Goal: Task Accomplishment & Management: Use online tool/utility

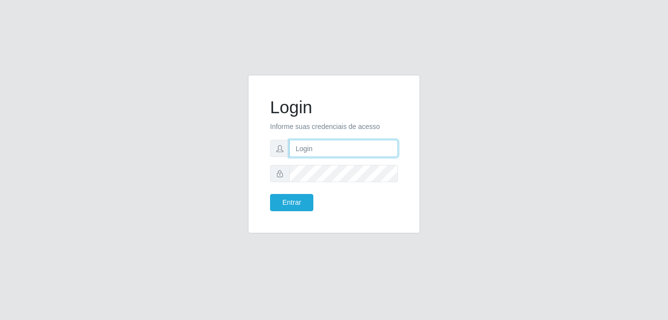
type input "[PERSON_NAME]"
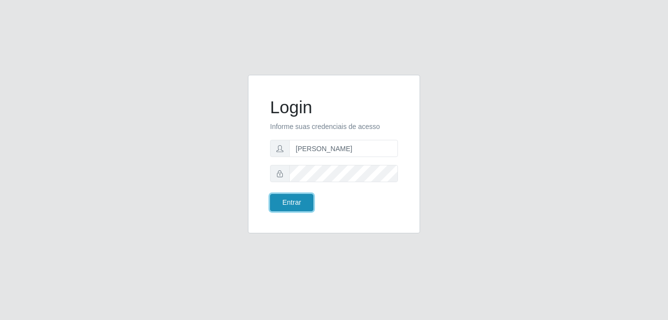
click at [299, 206] on button "Entrar" at bounding box center [291, 202] width 43 height 17
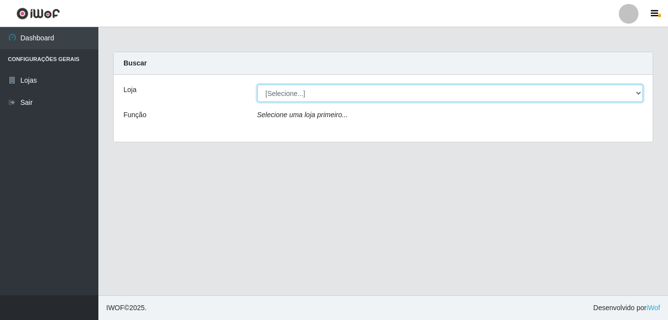
click at [637, 91] on select "[Selecione...] [PERSON_NAME]" at bounding box center [450, 93] width 386 height 17
select select "230"
click at [257, 85] on select "[Selecione...] [PERSON_NAME]" at bounding box center [450, 93] width 386 height 17
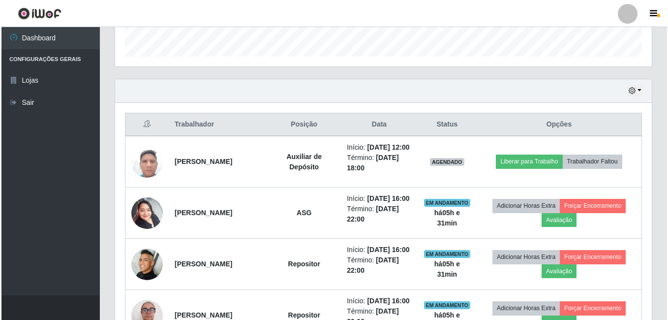
scroll to position [344, 0]
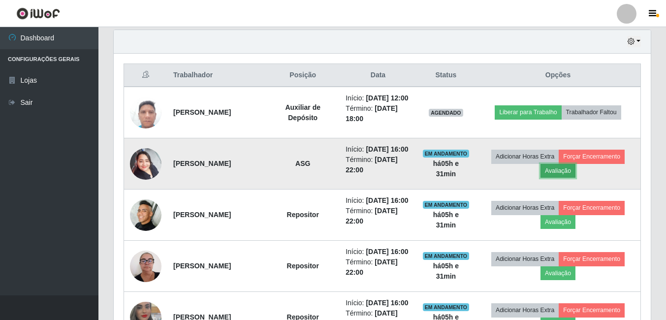
click at [557, 178] on button "Avaliação" at bounding box center [557, 171] width 35 height 14
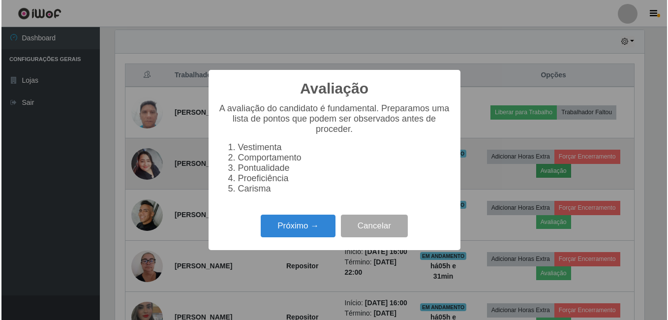
scroll to position [204, 532]
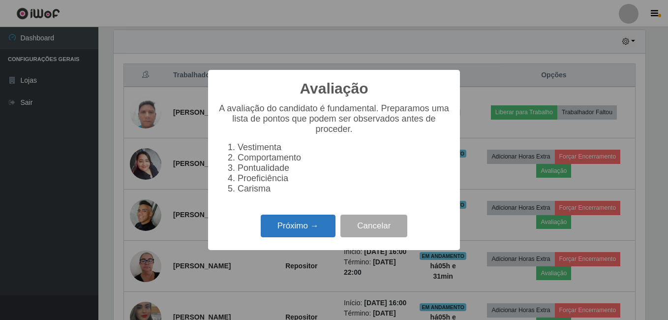
click at [288, 230] on button "Próximo →" at bounding box center [298, 226] width 75 height 23
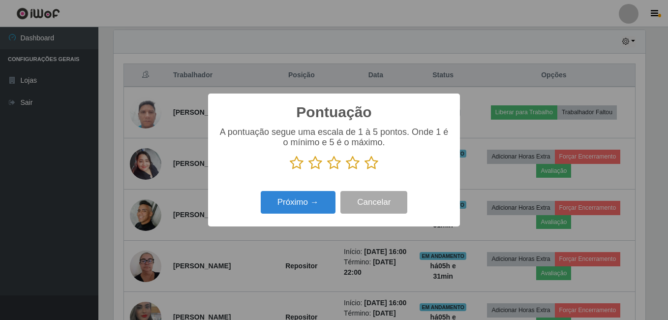
click at [370, 165] on icon at bounding box center [372, 162] width 14 height 15
click at [365, 170] on input "radio" at bounding box center [365, 170] width 0 height 0
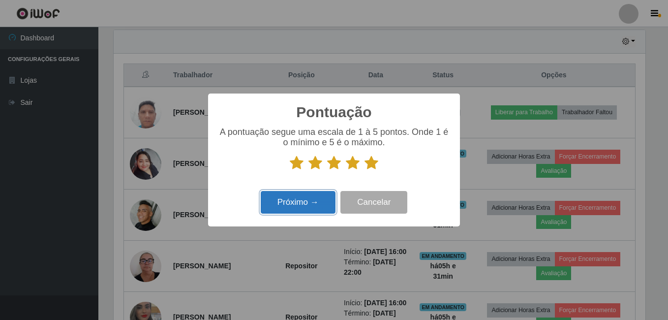
click at [311, 208] on button "Próximo →" at bounding box center [298, 202] width 75 height 23
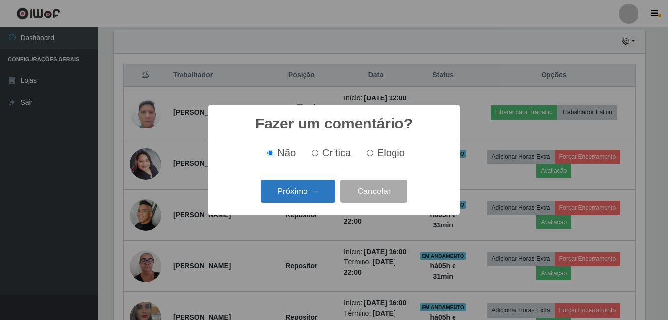
click at [312, 196] on button "Próximo →" at bounding box center [298, 191] width 75 height 23
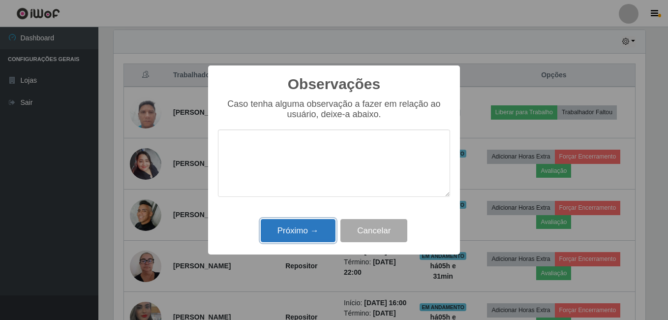
click at [295, 228] on button "Próximo →" at bounding box center [298, 230] width 75 height 23
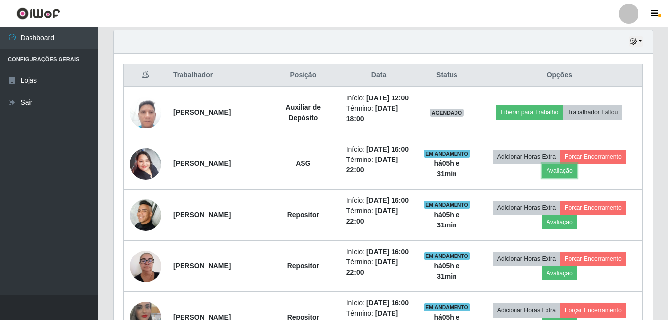
scroll to position [204, 537]
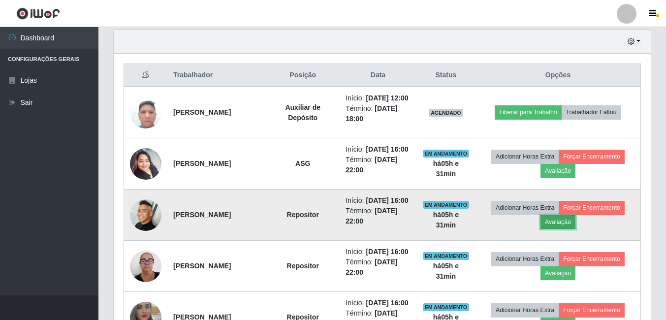
click at [562, 229] on button "Avaliação" at bounding box center [557, 222] width 35 height 14
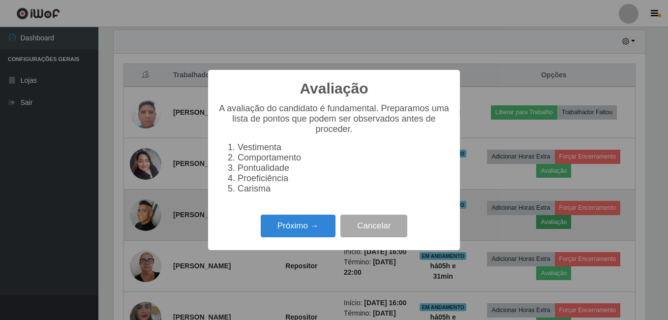
scroll to position [204, 532]
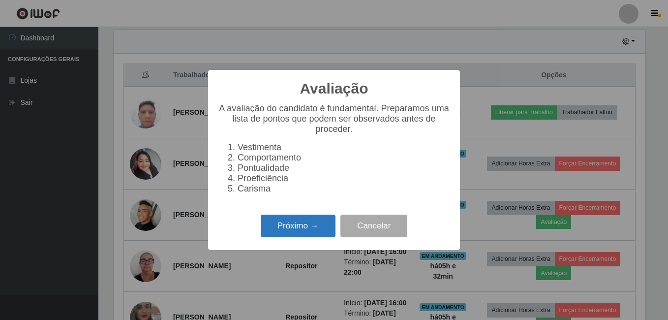
click at [306, 238] on button "Próximo →" at bounding box center [298, 226] width 75 height 23
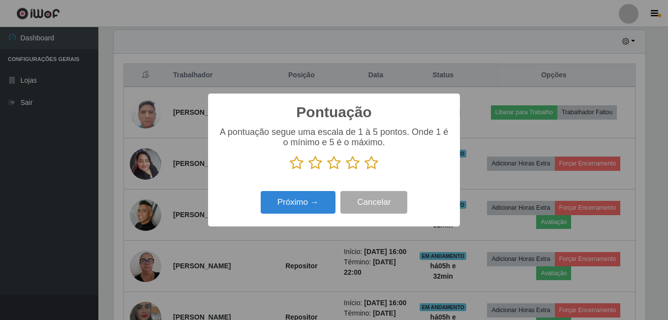
scroll to position [491827, 491500]
click at [369, 166] on icon at bounding box center [372, 162] width 14 height 15
click at [365, 170] on input "radio" at bounding box center [365, 170] width 0 height 0
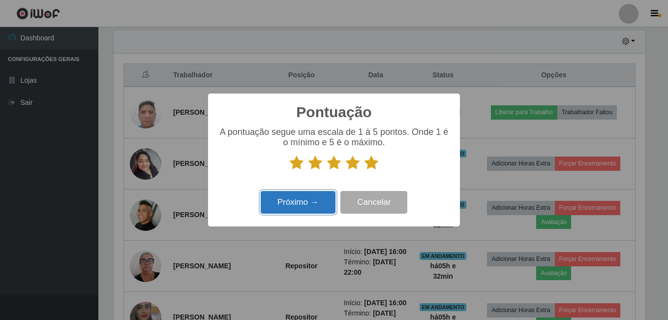
click at [315, 210] on button "Próximo →" at bounding box center [298, 202] width 75 height 23
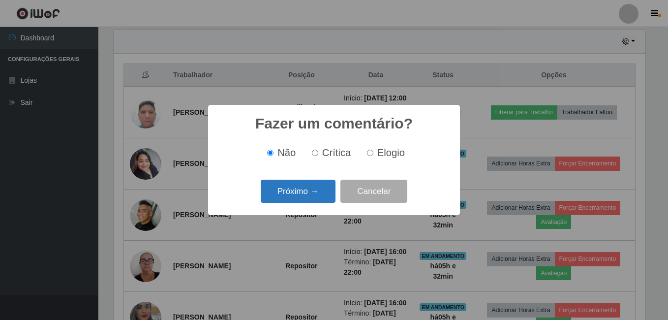
click at [308, 193] on button "Próximo →" at bounding box center [298, 191] width 75 height 23
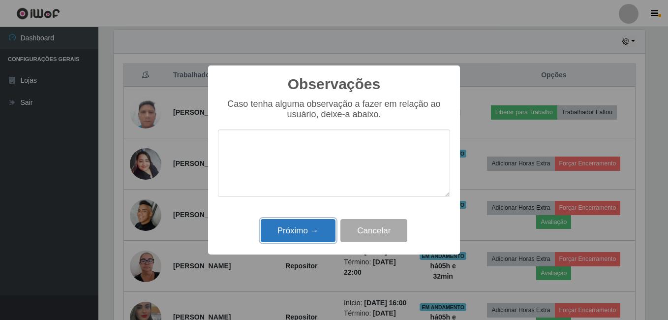
click at [294, 230] on button "Próximo →" at bounding box center [298, 230] width 75 height 23
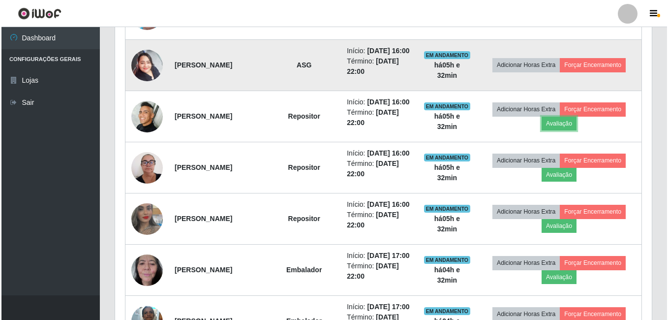
scroll to position [492, 0]
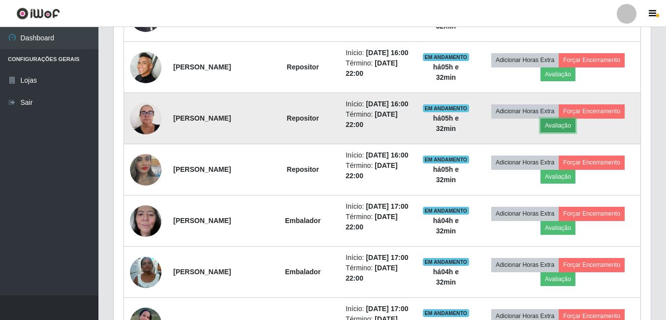
click at [575, 132] on button "Avaliação" at bounding box center [557, 126] width 35 height 14
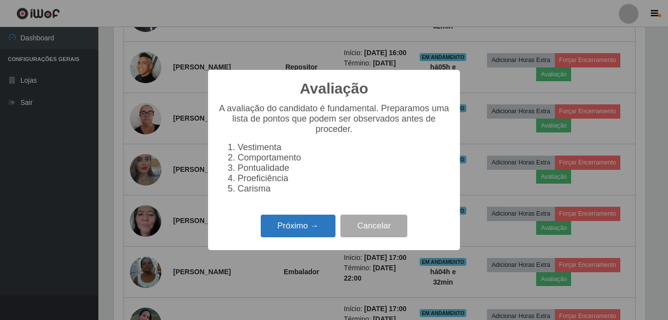
click at [298, 235] on button "Próximo →" at bounding box center [298, 226] width 75 height 23
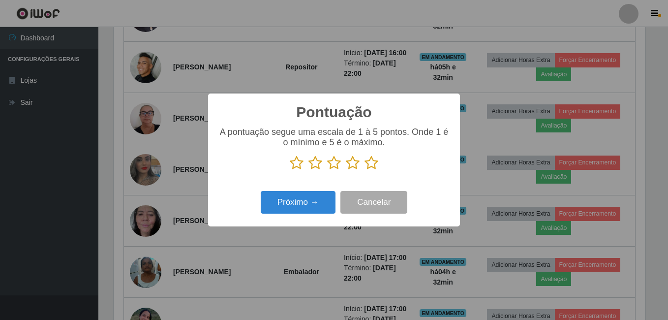
scroll to position [491827, 491500]
click at [375, 166] on icon at bounding box center [372, 162] width 14 height 15
click at [365, 170] on input "radio" at bounding box center [365, 170] width 0 height 0
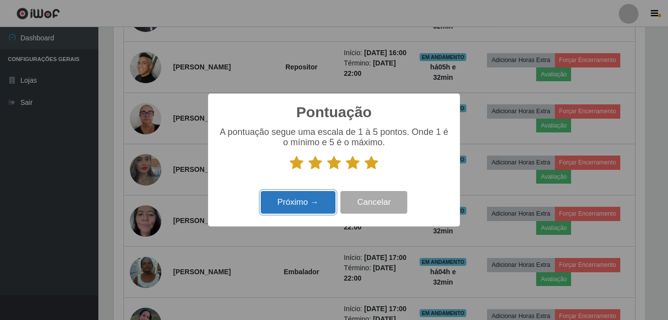
click at [293, 199] on button "Próximo →" at bounding box center [298, 202] width 75 height 23
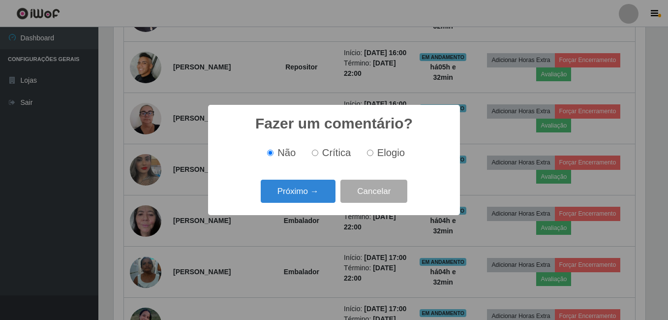
click at [293, 199] on button "Próximo →" at bounding box center [298, 191] width 75 height 23
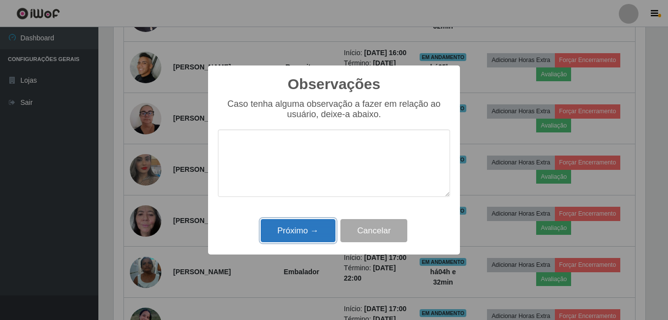
click at [283, 235] on button "Próximo →" at bounding box center [298, 230] width 75 height 23
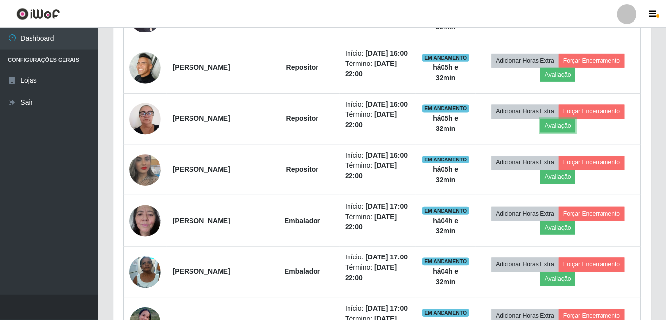
scroll to position [204, 537]
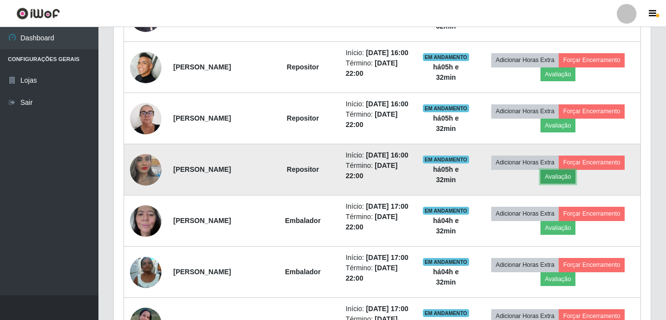
click at [560, 184] on button "Avaliação" at bounding box center [557, 177] width 35 height 14
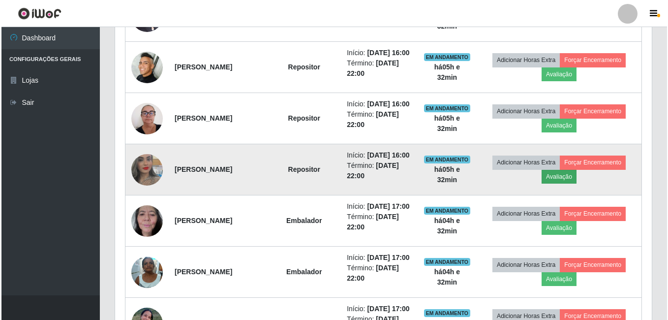
scroll to position [204, 532]
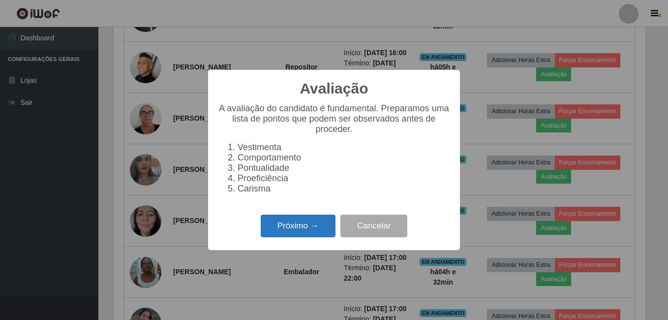
click at [292, 238] on button "Próximo →" at bounding box center [298, 226] width 75 height 23
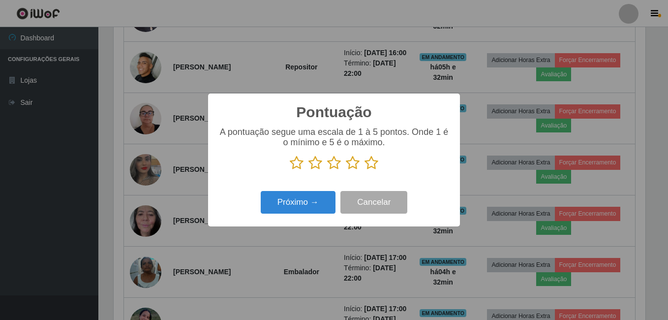
click at [371, 165] on icon at bounding box center [372, 162] width 14 height 15
click at [365, 170] on input "radio" at bounding box center [365, 170] width 0 height 0
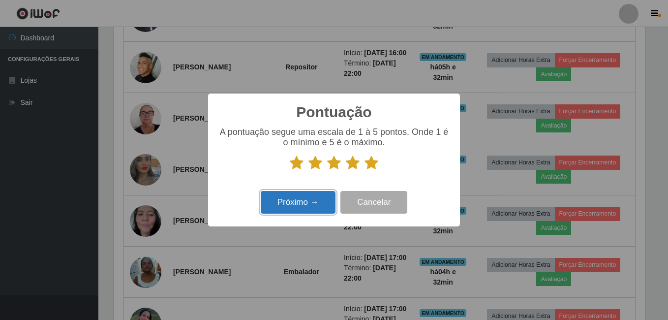
click at [309, 203] on button "Próximo →" at bounding box center [298, 202] width 75 height 23
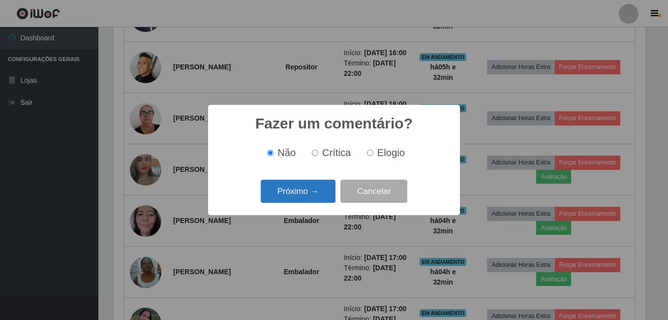
click at [304, 200] on button "Próximo →" at bounding box center [298, 191] width 75 height 23
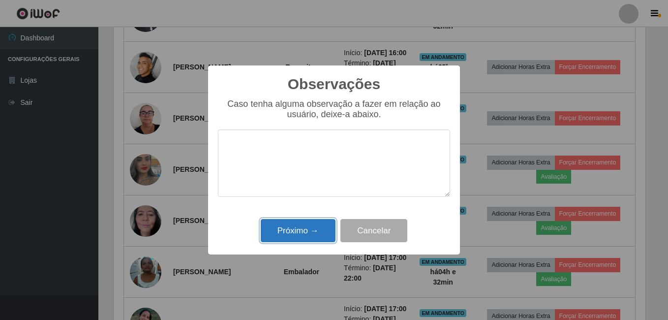
click at [294, 234] on button "Próximo →" at bounding box center [298, 230] width 75 height 23
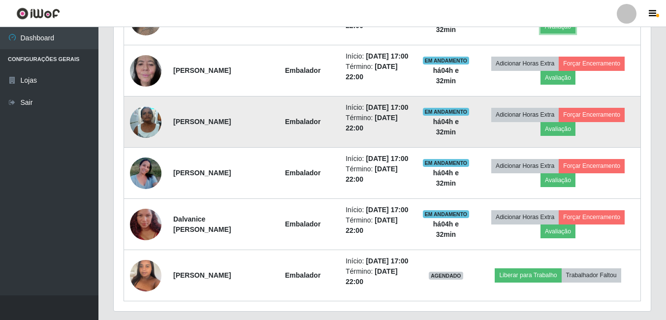
scroll to position [689, 0]
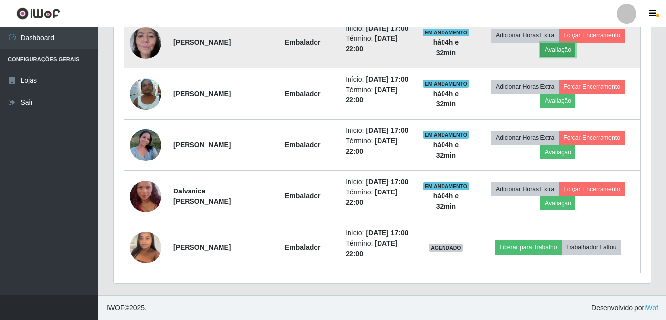
click at [565, 57] on button "Avaliação" at bounding box center [557, 50] width 35 height 14
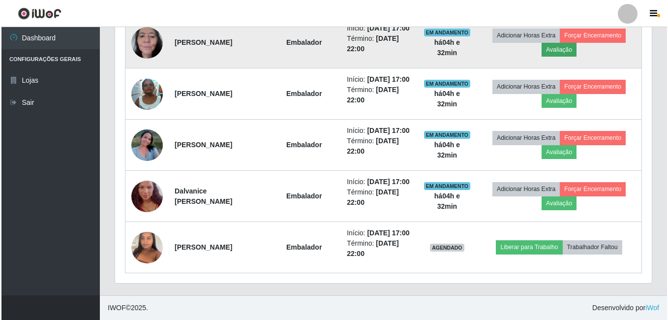
scroll to position [204, 532]
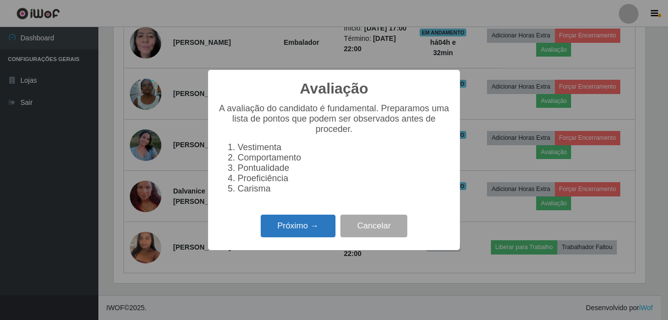
click at [309, 223] on button "Próximo →" at bounding box center [298, 226] width 75 height 23
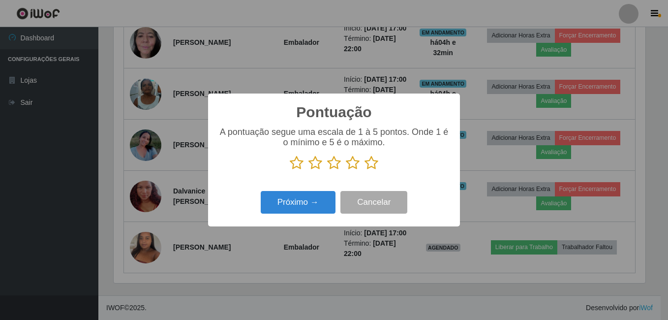
scroll to position [491827, 491500]
click at [370, 162] on icon at bounding box center [372, 162] width 14 height 15
click at [365, 170] on input "radio" at bounding box center [365, 170] width 0 height 0
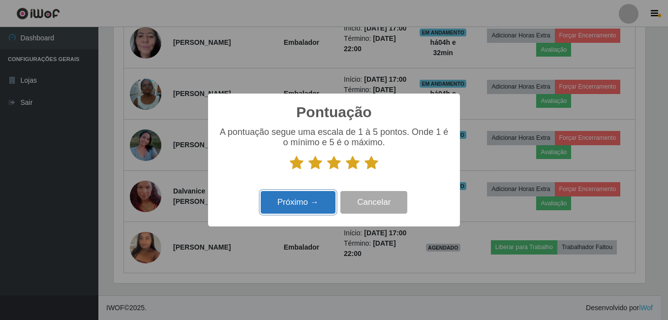
click at [322, 201] on button "Próximo →" at bounding box center [298, 202] width 75 height 23
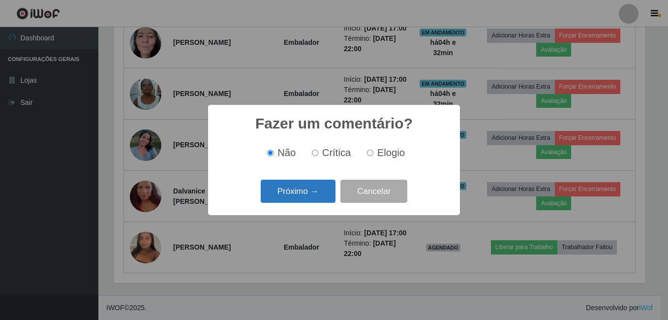
click at [315, 198] on button "Próximo →" at bounding box center [298, 191] width 75 height 23
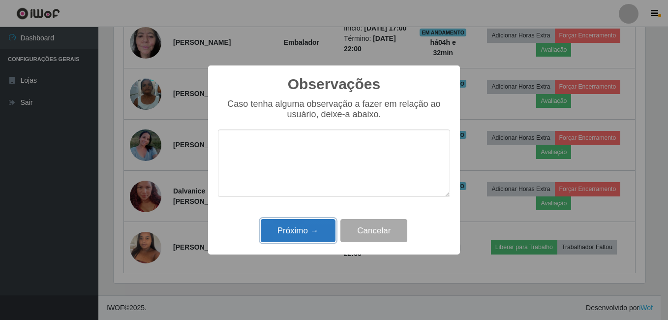
click at [299, 226] on button "Próximo →" at bounding box center [298, 230] width 75 height 23
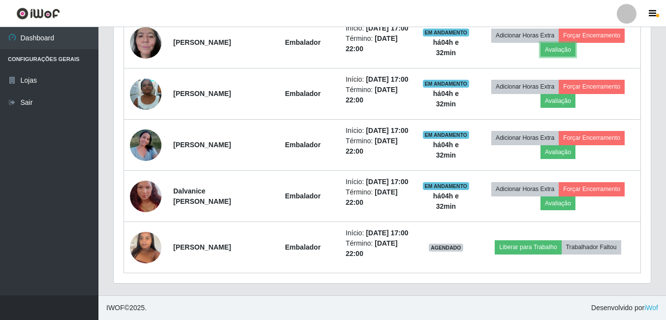
scroll to position [204, 537]
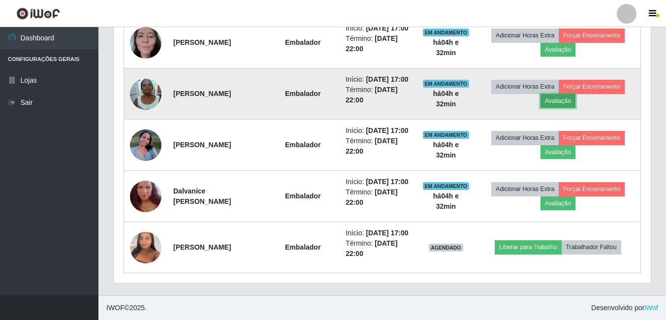
click at [559, 108] on button "Avaliação" at bounding box center [557, 101] width 35 height 14
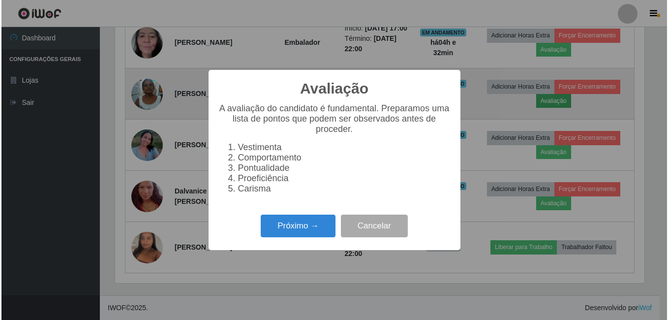
scroll to position [0, 0]
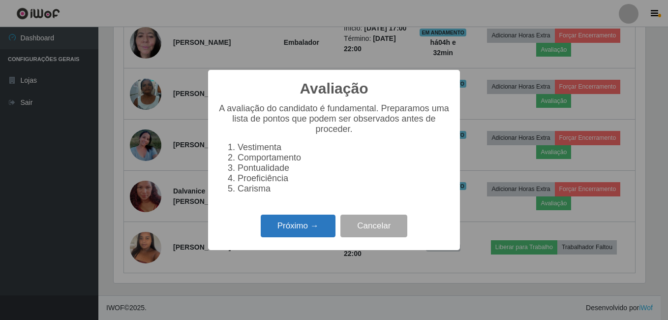
click at [315, 229] on button "Próximo →" at bounding box center [298, 226] width 75 height 23
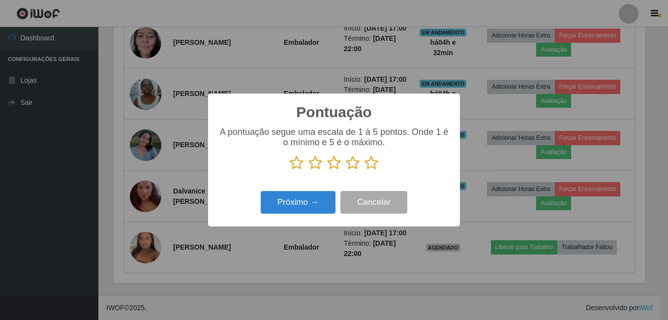
click at [372, 161] on icon at bounding box center [372, 162] width 14 height 15
click at [365, 170] on input "radio" at bounding box center [365, 170] width 0 height 0
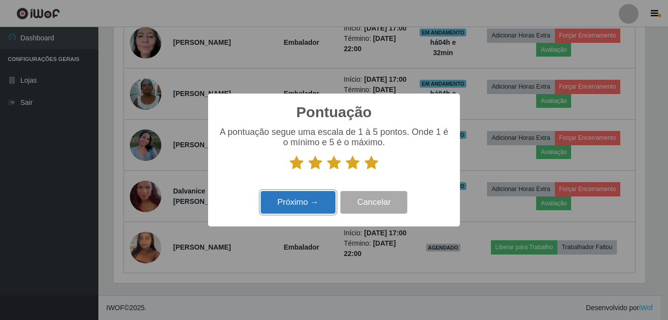
click at [311, 199] on button "Próximo →" at bounding box center [298, 202] width 75 height 23
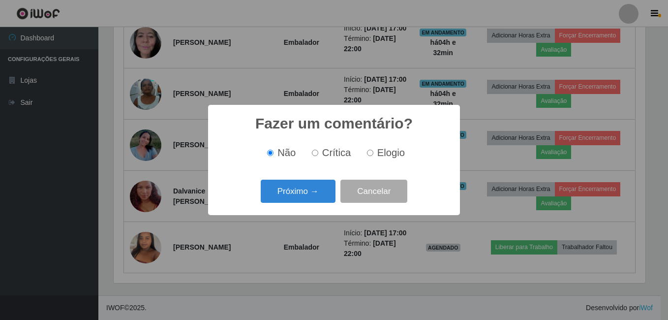
click at [311, 199] on button "Próximo →" at bounding box center [298, 191] width 75 height 23
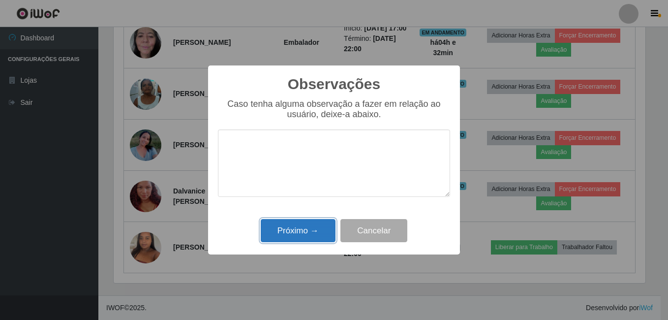
click at [299, 234] on button "Próximo →" at bounding box center [298, 230] width 75 height 23
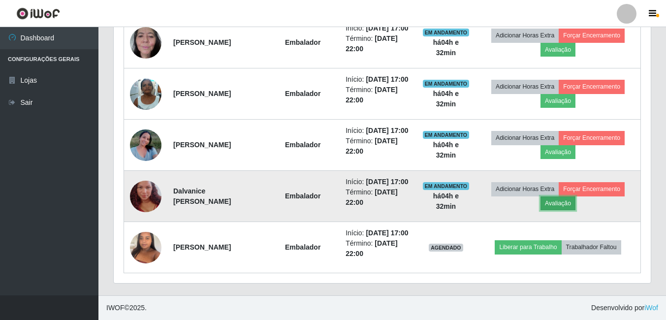
click at [558, 196] on button "Avaliação" at bounding box center [557, 203] width 35 height 14
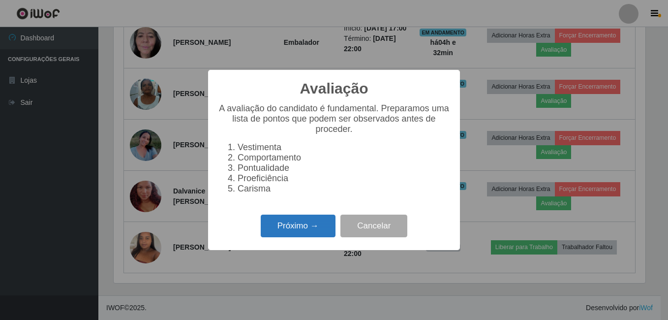
click at [305, 233] on button "Próximo →" at bounding box center [298, 226] width 75 height 23
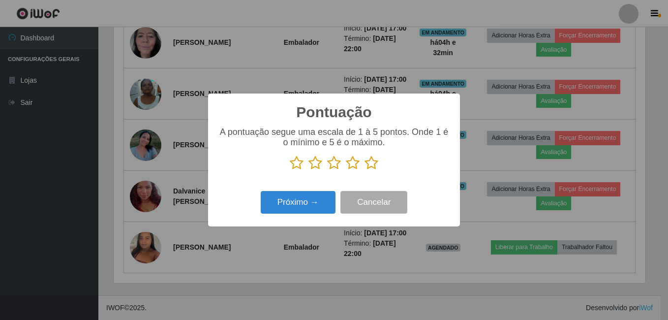
click at [376, 167] on icon at bounding box center [372, 162] width 14 height 15
click at [365, 170] on input "radio" at bounding box center [365, 170] width 0 height 0
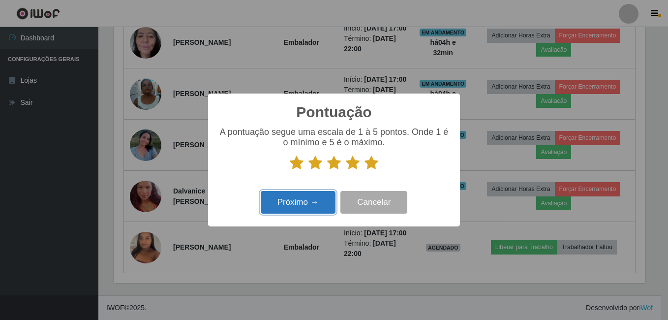
click at [324, 199] on button "Próximo →" at bounding box center [298, 202] width 75 height 23
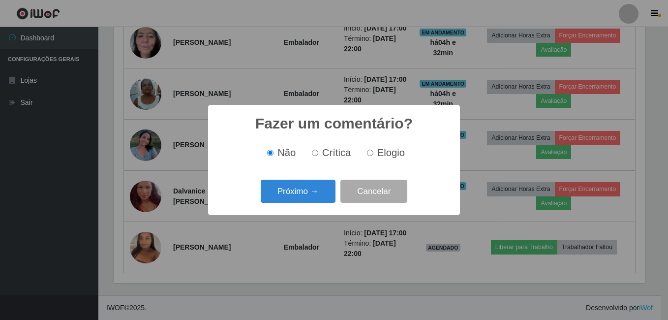
click at [323, 199] on button "Próximo →" at bounding box center [298, 191] width 75 height 23
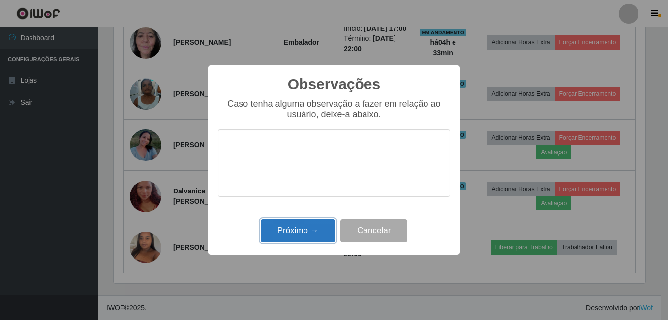
click at [309, 235] on button "Próximo →" at bounding box center [298, 230] width 75 height 23
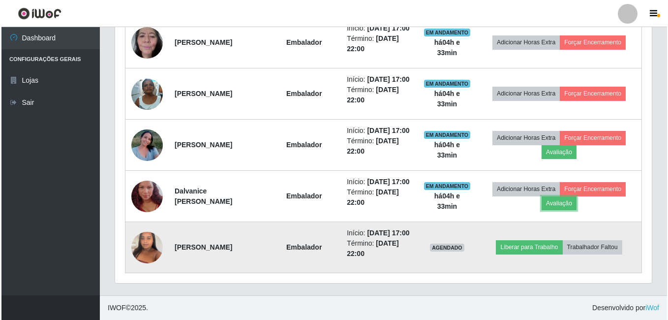
scroll to position [724, 0]
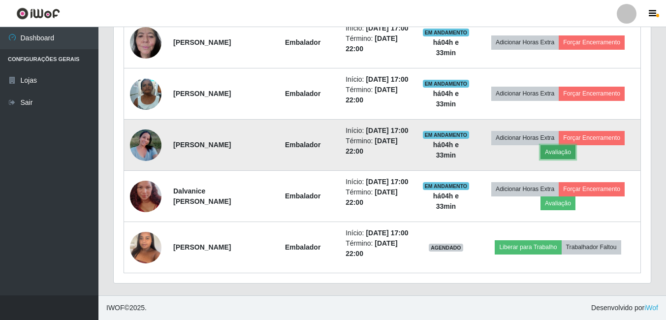
click at [560, 159] on button "Avaliação" at bounding box center [557, 152] width 35 height 14
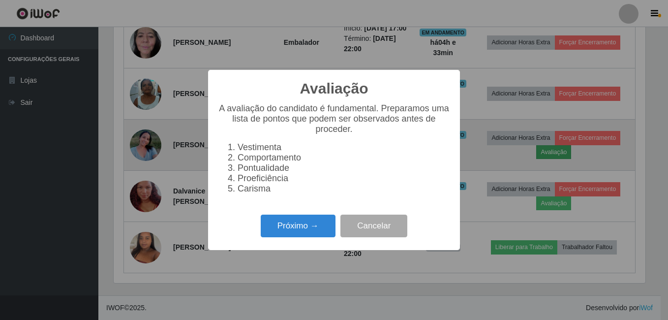
scroll to position [204, 532]
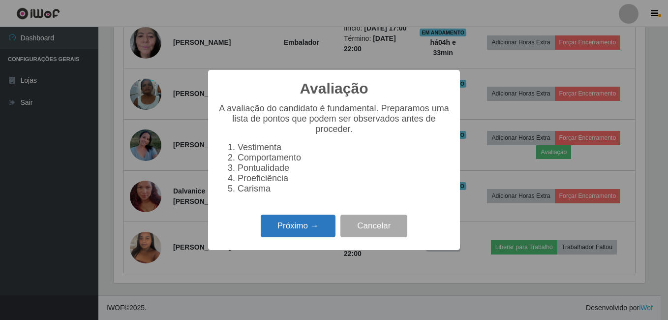
click at [283, 233] on button "Próximo →" at bounding box center [298, 226] width 75 height 23
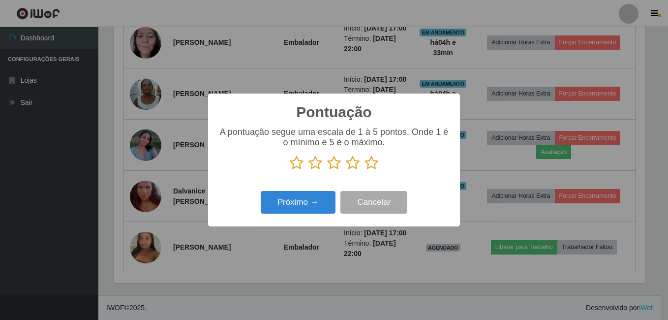
scroll to position [491827, 491500]
click at [370, 164] on icon at bounding box center [372, 162] width 14 height 15
click at [365, 170] on input "radio" at bounding box center [365, 170] width 0 height 0
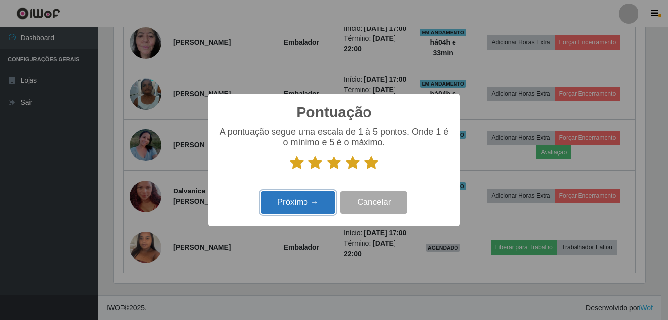
click at [307, 199] on button "Próximo →" at bounding box center [298, 202] width 75 height 23
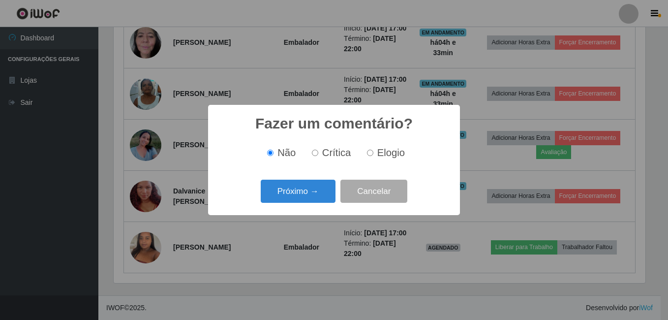
click at [307, 199] on button "Próximo →" at bounding box center [298, 191] width 75 height 23
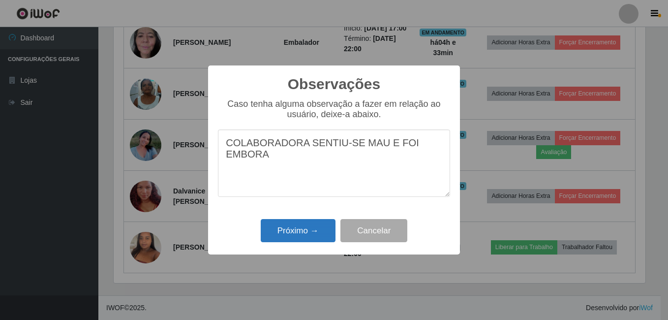
type textarea "COLABORADORA SENTIU-SE MAU E FOI EMBORA"
click at [289, 232] on button "Próximo →" at bounding box center [298, 230] width 75 height 23
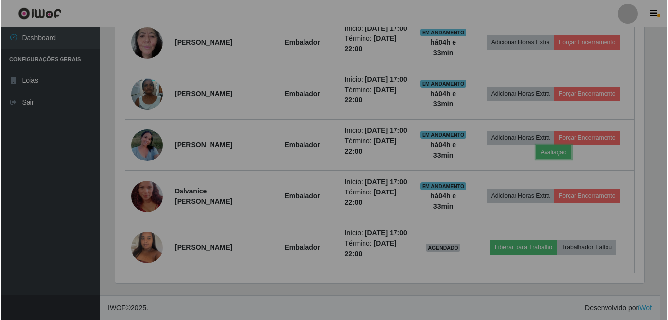
scroll to position [204, 537]
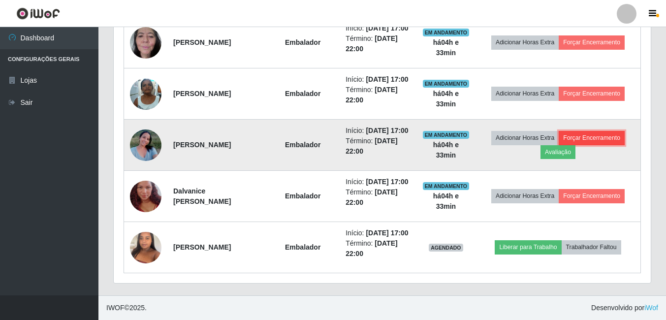
click at [607, 145] on button "Forçar Encerramento" at bounding box center [591, 138] width 66 height 14
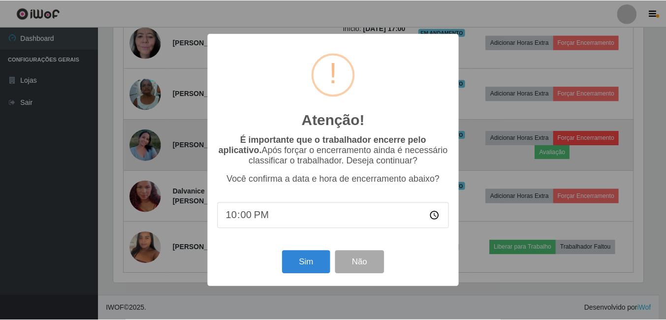
scroll to position [204, 532]
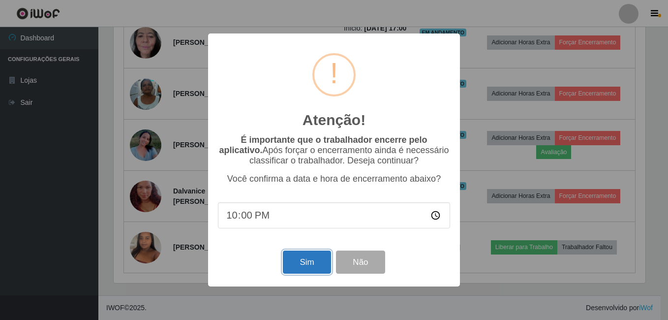
click at [302, 271] on button "Sim" at bounding box center [307, 261] width 48 height 23
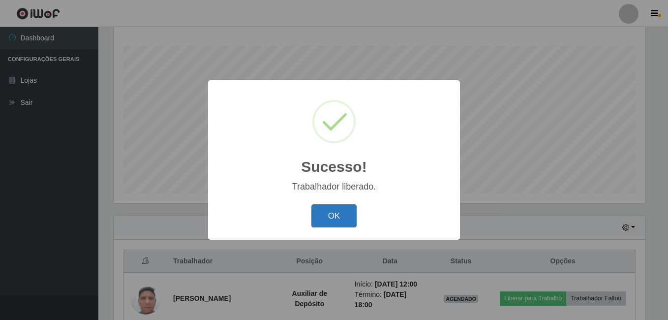
click at [317, 217] on button "OK" at bounding box center [334, 215] width 46 height 23
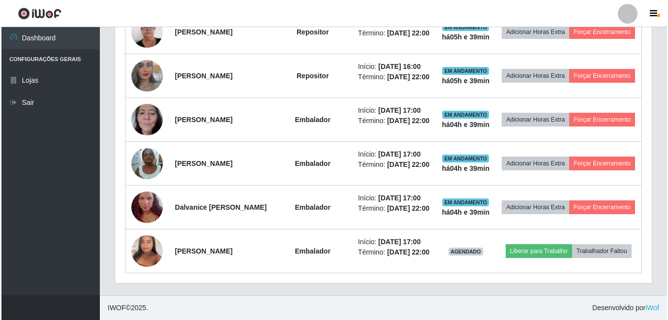
scroll to position [712, 0]
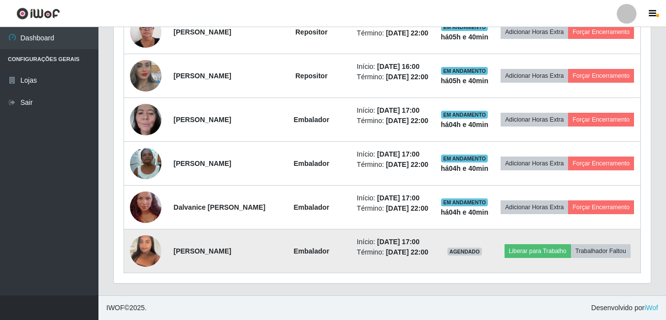
click at [145, 233] on img at bounding box center [145, 251] width 31 height 42
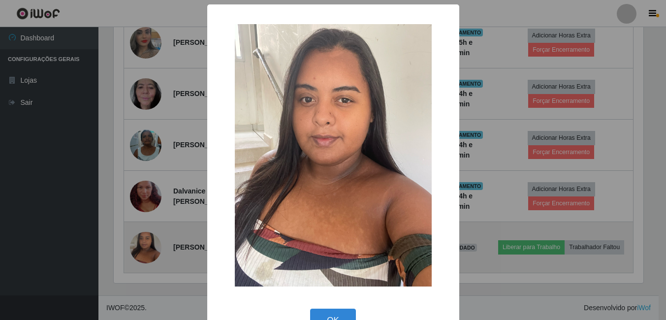
scroll to position [204, 532]
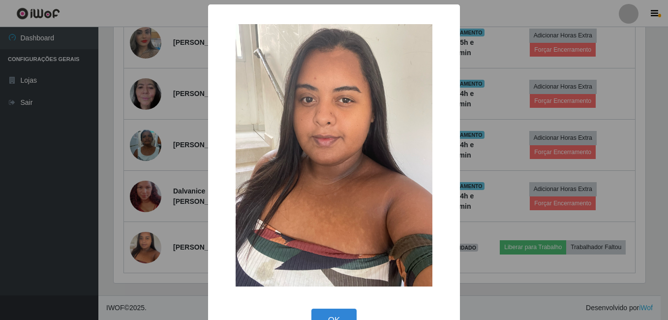
click at [144, 219] on div "× OK Cancel" at bounding box center [334, 160] width 668 height 320
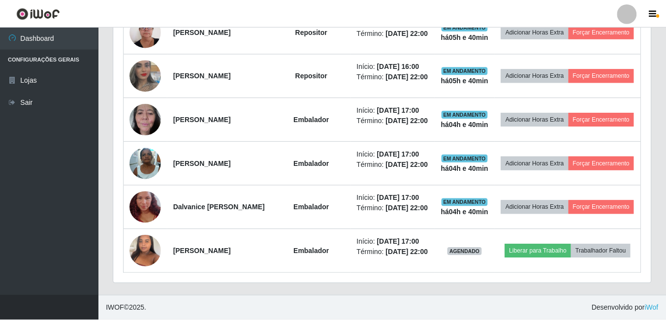
scroll to position [204, 537]
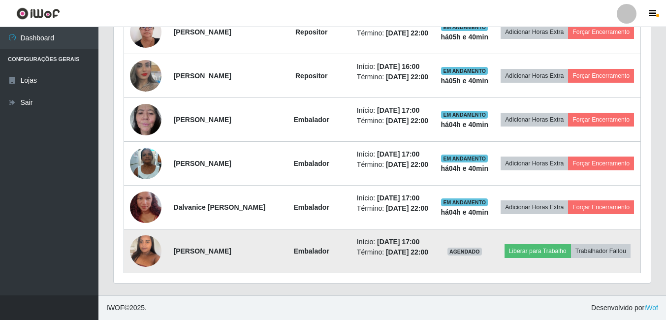
click at [139, 241] on img at bounding box center [145, 251] width 31 height 42
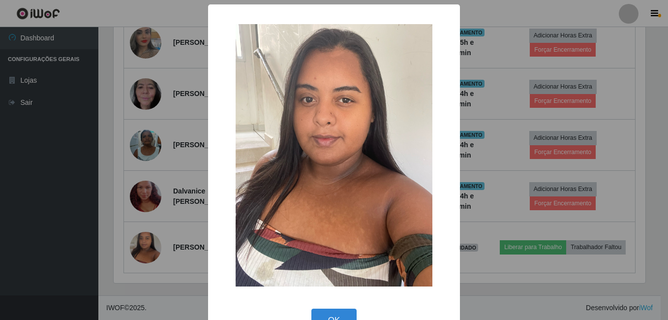
click at [549, 219] on div "× OK Cancel" at bounding box center [334, 160] width 668 height 320
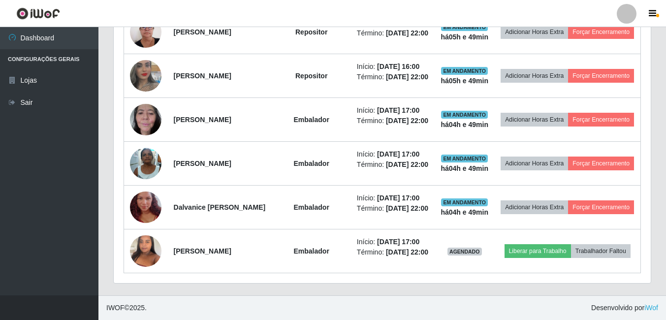
scroll to position [204, 537]
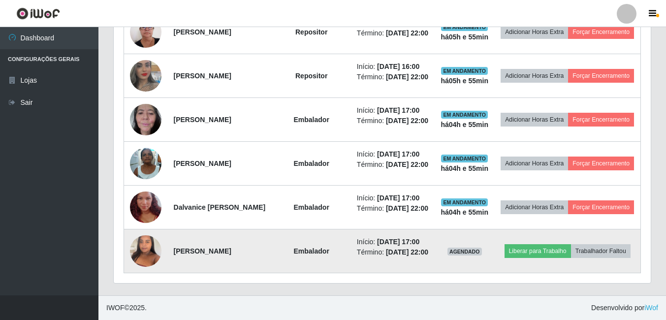
click at [145, 236] on img at bounding box center [145, 251] width 31 height 42
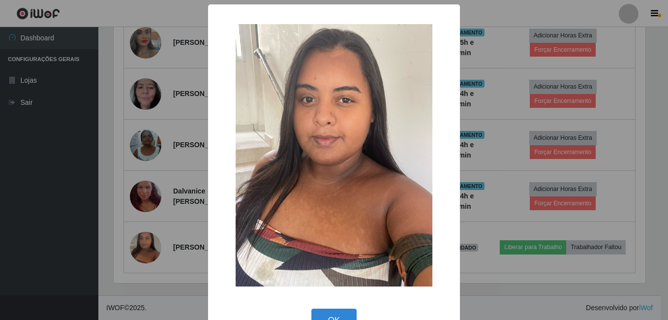
click at [505, 188] on div "× OK Cancel" at bounding box center [334, 160] width 668 height 320
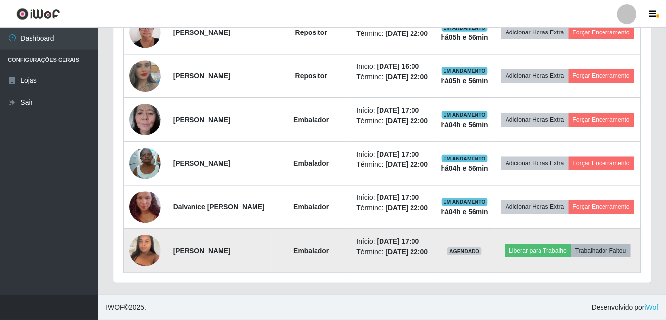
scroll to position [204, 537]
click at [571, 251] on button "Trabalhador Faltou" at bounding box center [601, 251] width 60 height 14
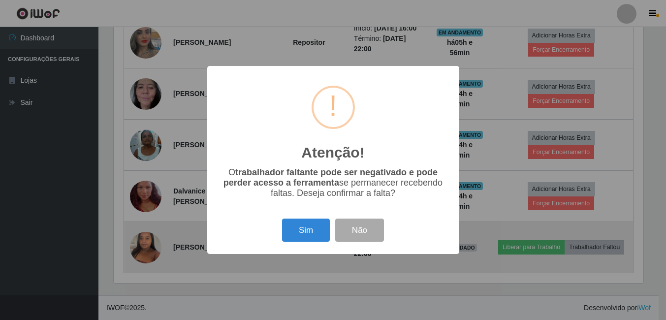
scroll to position [204, 532]
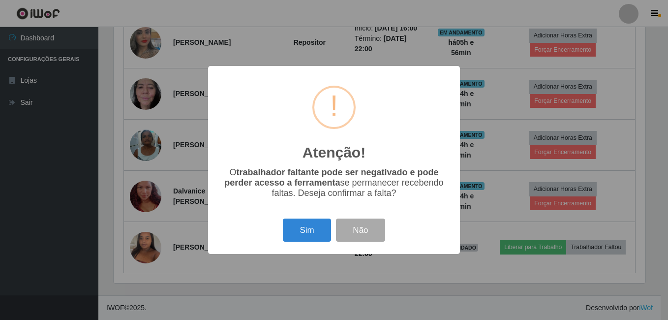
click at [509, 241] on div "Atenção! × O trabalhador faltante pode ser negativado e pode perder acesso a fe…" at bounding box center [334, 160] width 668 height 320
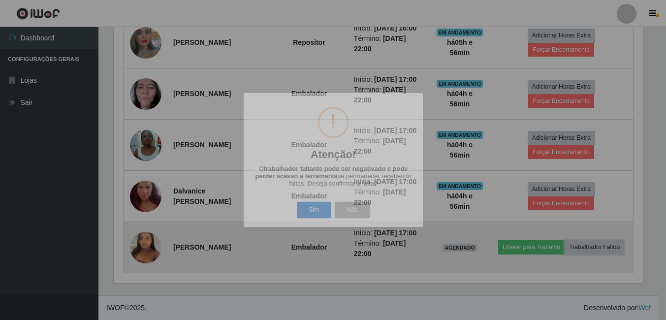
scroll to position [204, 537]
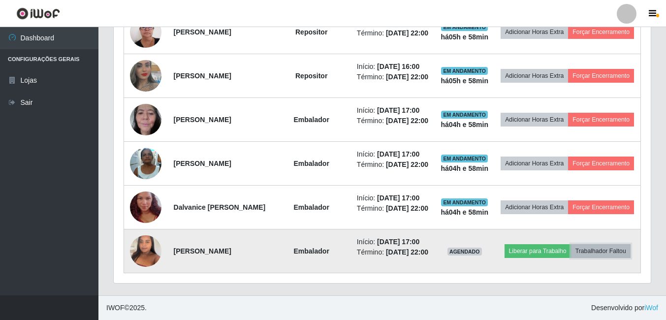
click at [581, 249] on button "Trabalhador Faltou" at bounding box center [601, 251] width 60 height 14
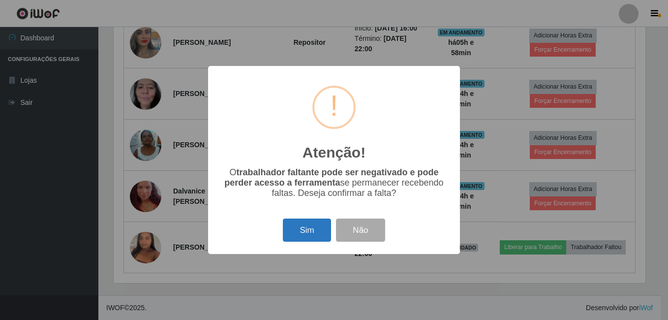
click at [290, 228] on button "Sim" at bounding box center [307, 229] width 48 height 23
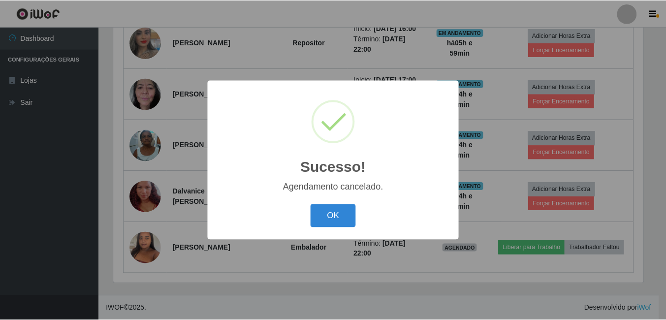
scroll to position [650, 0]
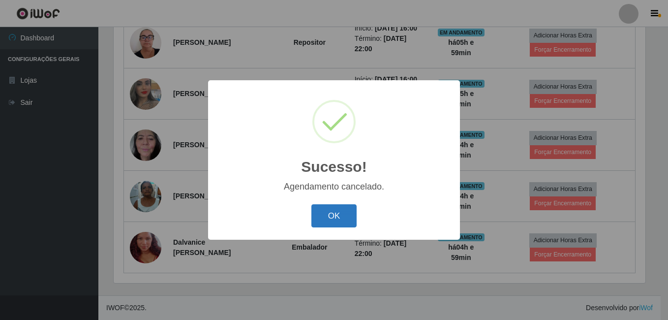
click at [331, 215] on button "OK" at bounding box center [334, 215] width 46 height 23
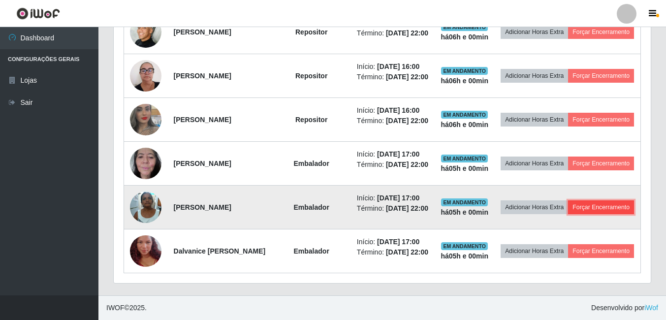
click at [568, 200] on button "Forçar Encerramento" at bounding box center [601, 207] width 66 height 14
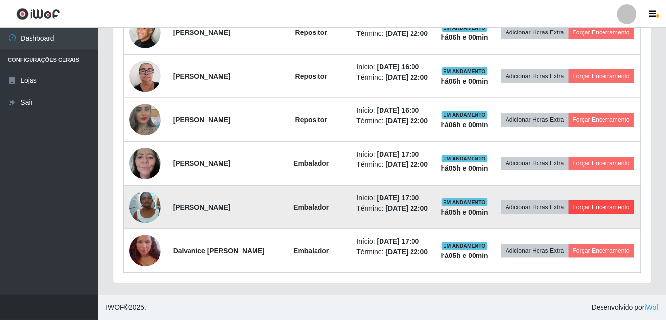
scroll to position [204, 532]
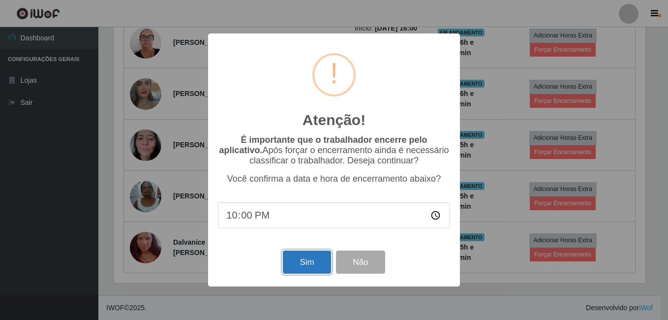
click at [306, 269] on button "Sim" at bounding box center [307, 261] width 48 height 23
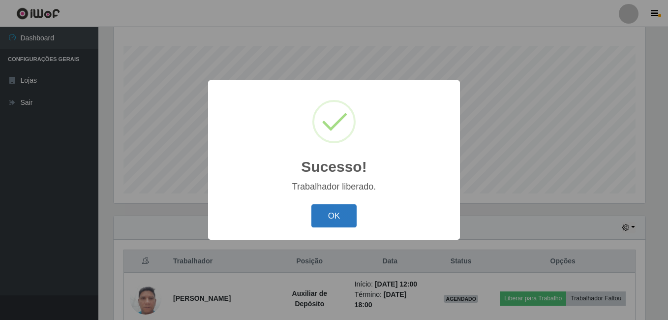
click at [339, 222] on button "OK" at bounding box center [334, 215] width 46 height 23
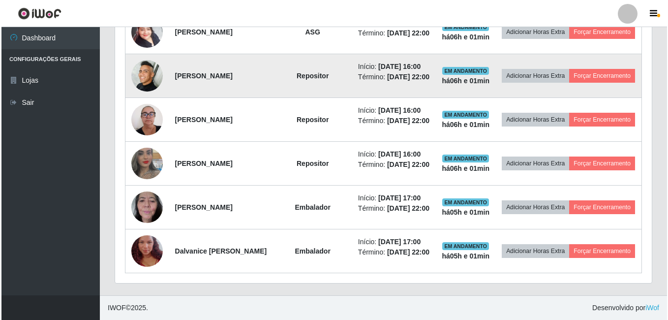
scroll to position [503, 0]
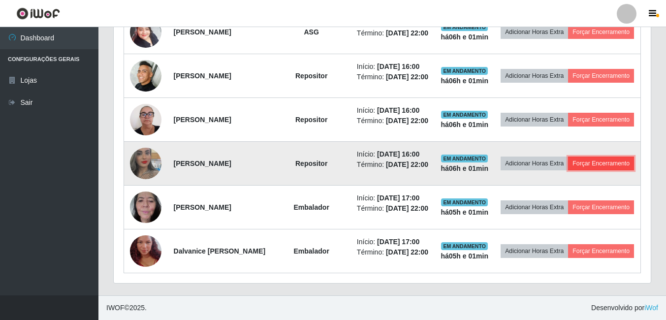
click at [568, 170] on button "Forçar Encerramento" at bounding box center [601, 163] width 66 height 14
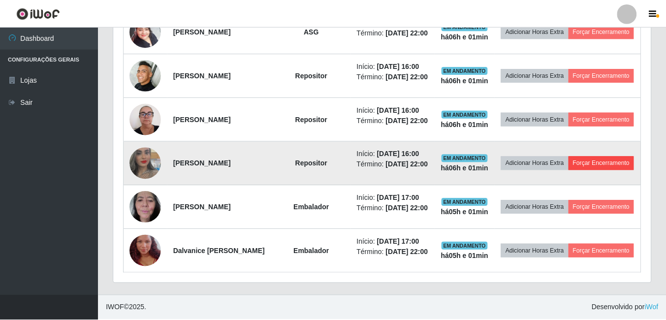
scroll to position [204, 532]
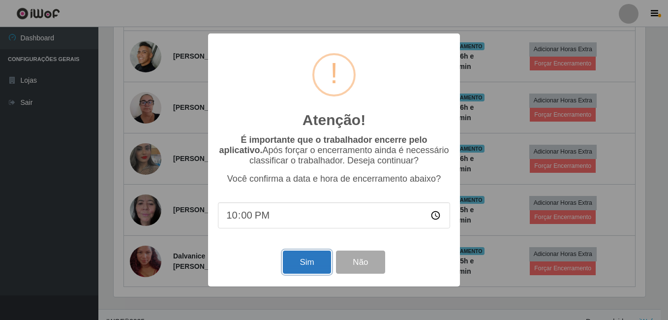
click at [292, 269] on button "Sim" at bounding box center [307, 261] width 48 height 23
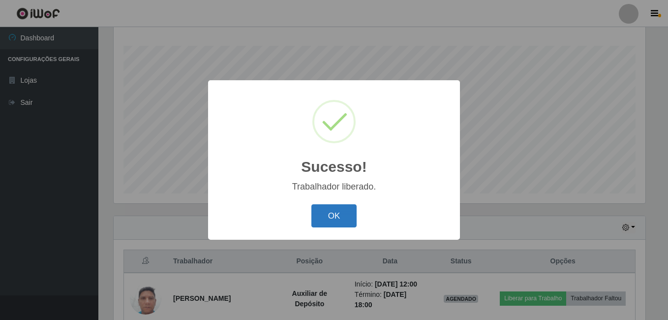
click at [329, 216] on button "OK" at bounding box center [334, 215] width 46 height 23
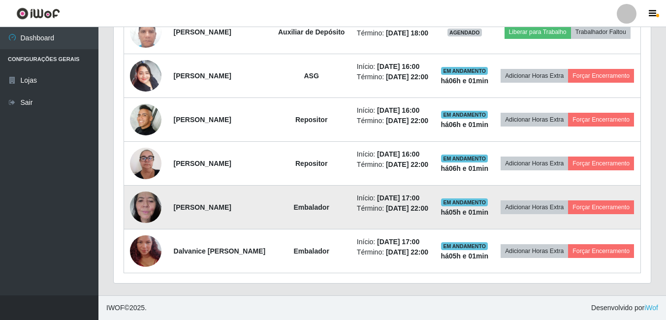
scroll to position [527, 0]
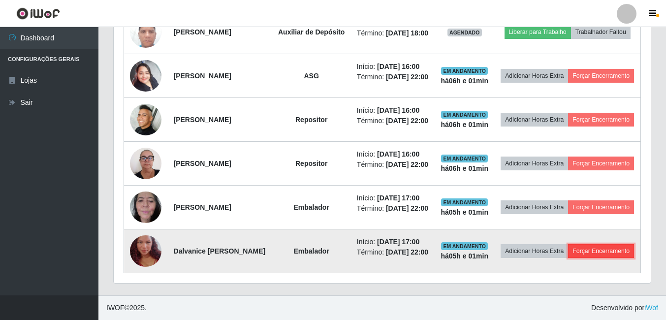
click at [585, 252] on button "Forçar Encerramento" at bounding box center [601, 251] width 66 height 14
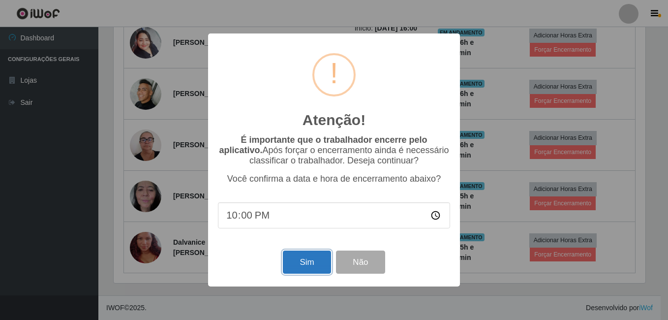
click at [312, 265] on button "Sim" at bounding box center [307, 261] width 48 height 23
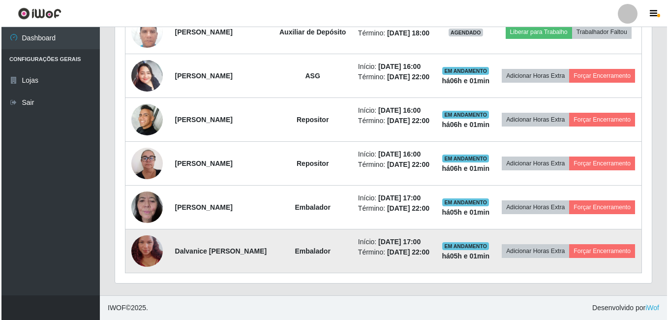
scroll to position [491827, 491500]
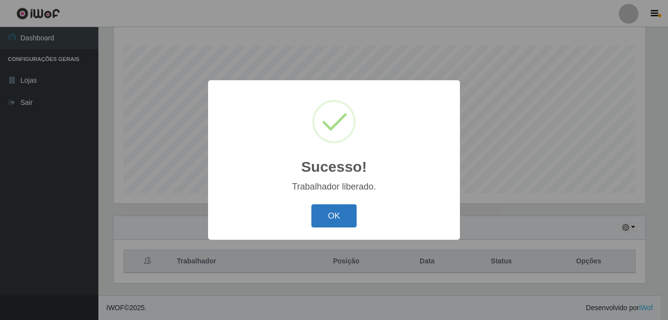
click at [340, 214] on button "OK" at bounding box center [334, 215] width 46 height 23
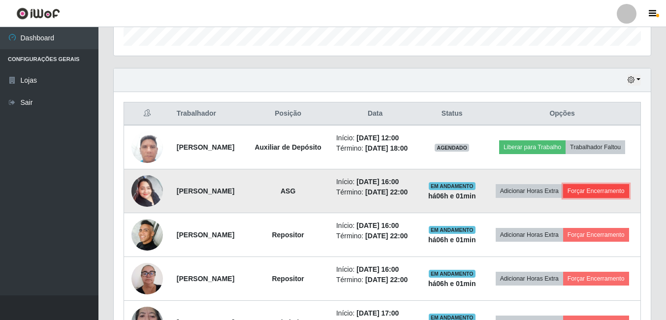
click at [582, 198] on button "Forçar Encerramento" at bounding box center [596, 191] width 66 height 14
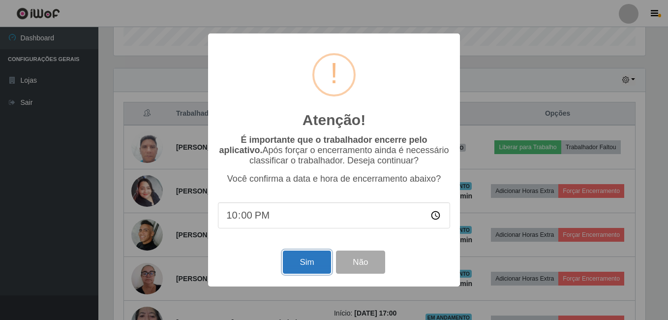
click at [322, 264] on button "Sim" at bounding box center [307, 261] width 48 height 23
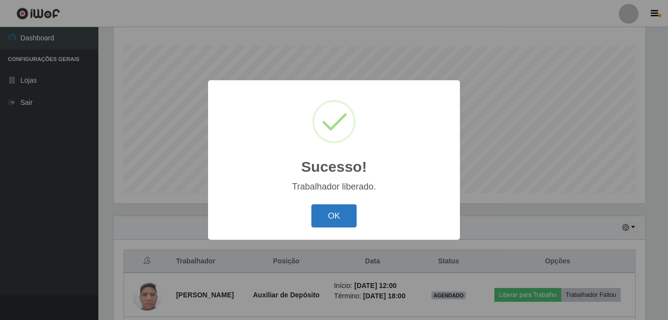
click at [343, 224] on button "OK" at bounding box center [334, 215] width 46 height 23
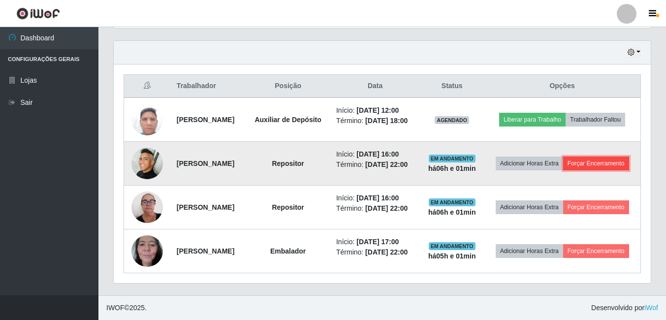
click at [566, 161] on button "Forçar Encerramento" at bounding box center [596, 163] width 66 height 14
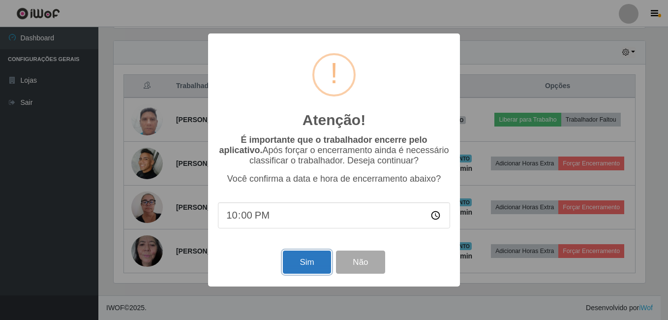
click at [312, 263] on button "Sim" at bounding box center [307, 261] width 48 height 23
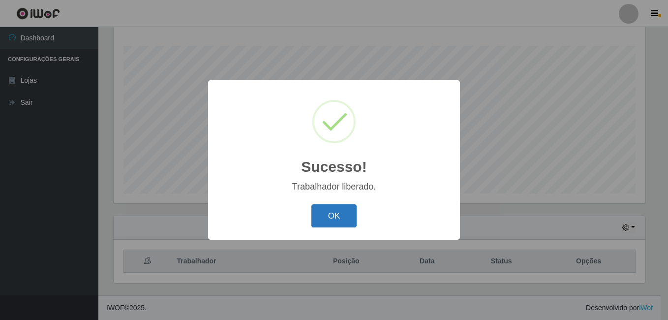
click at [321, 218] on button "OK" at bounding box center [334, 215] width 46 height 23
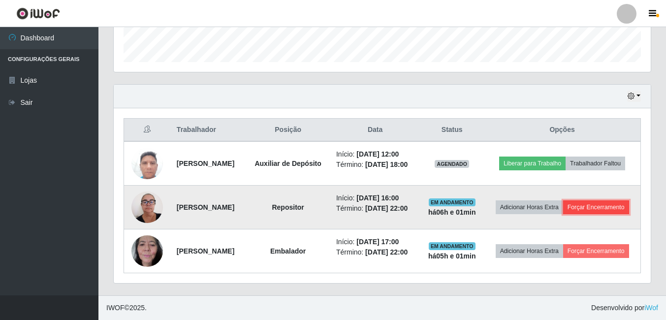
click at [563, 205] on button "Forçar Encerramento" at bounding box center [596, 207] width 66 height 14
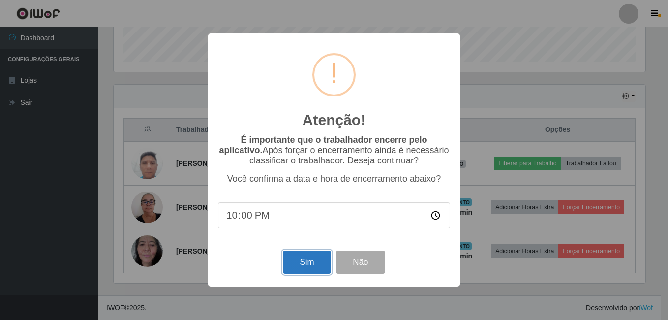
click at [311, 258] on button "Sim" at bounding box center [307, 261] width 48 height 23
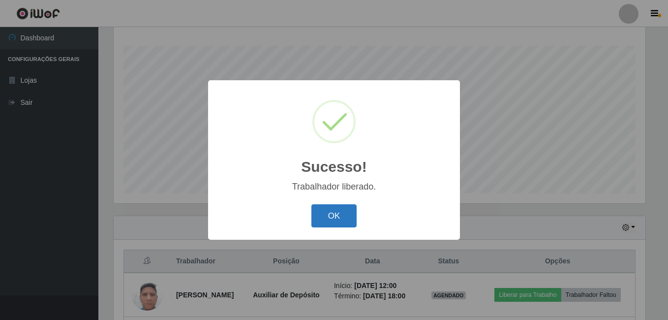
click at [345, 215] on button "OK" at bounding box center [334, 215] width 46 height 23
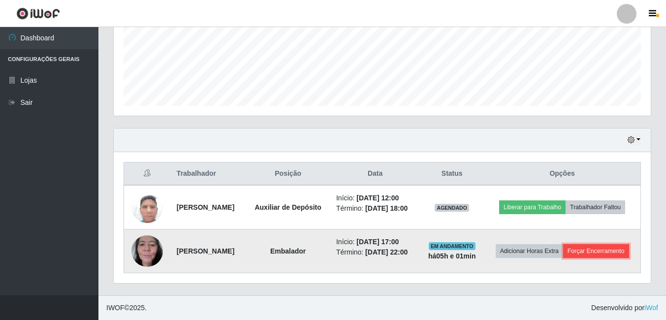
click at [563, 256] on button "Forçar Encerramento" at bounding box center [596, 251] width 66 height 14
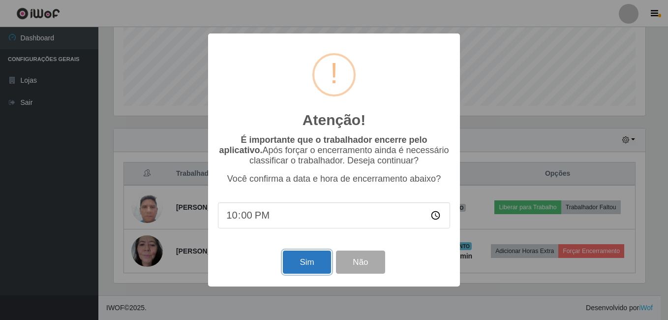
click at [296, 264] on button "Sim" at bounding box center [307, 261] width 48 height 23
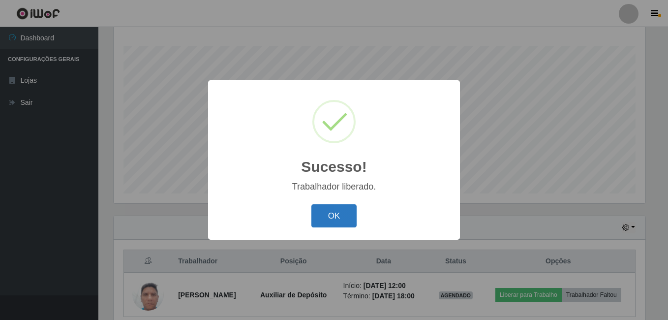
click at [323, 222] on button "OK" at bounding box center [334, 215] width 46 height 23
